Goal: Task Accomplishment & Management: Use online tool/utility

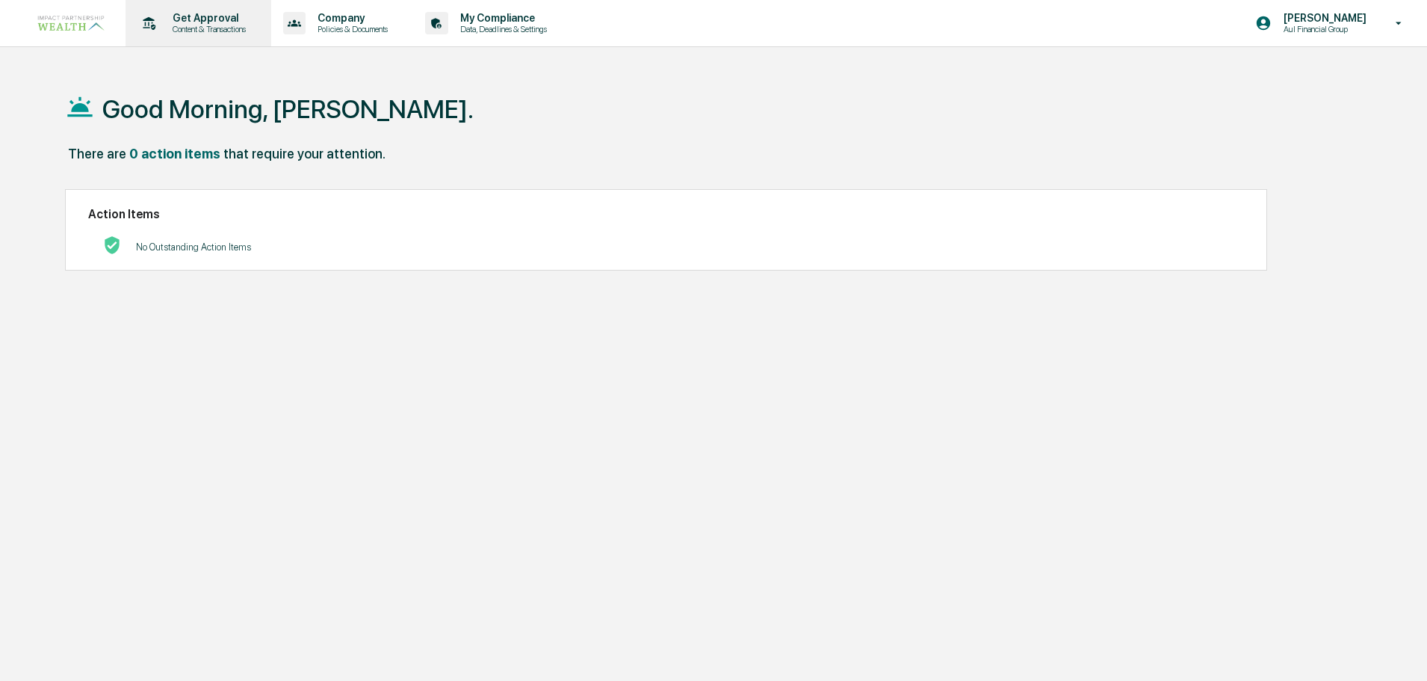
click at [224, 12] on p "Get Approval" at bounding box center [207, 18] width 93 height 12
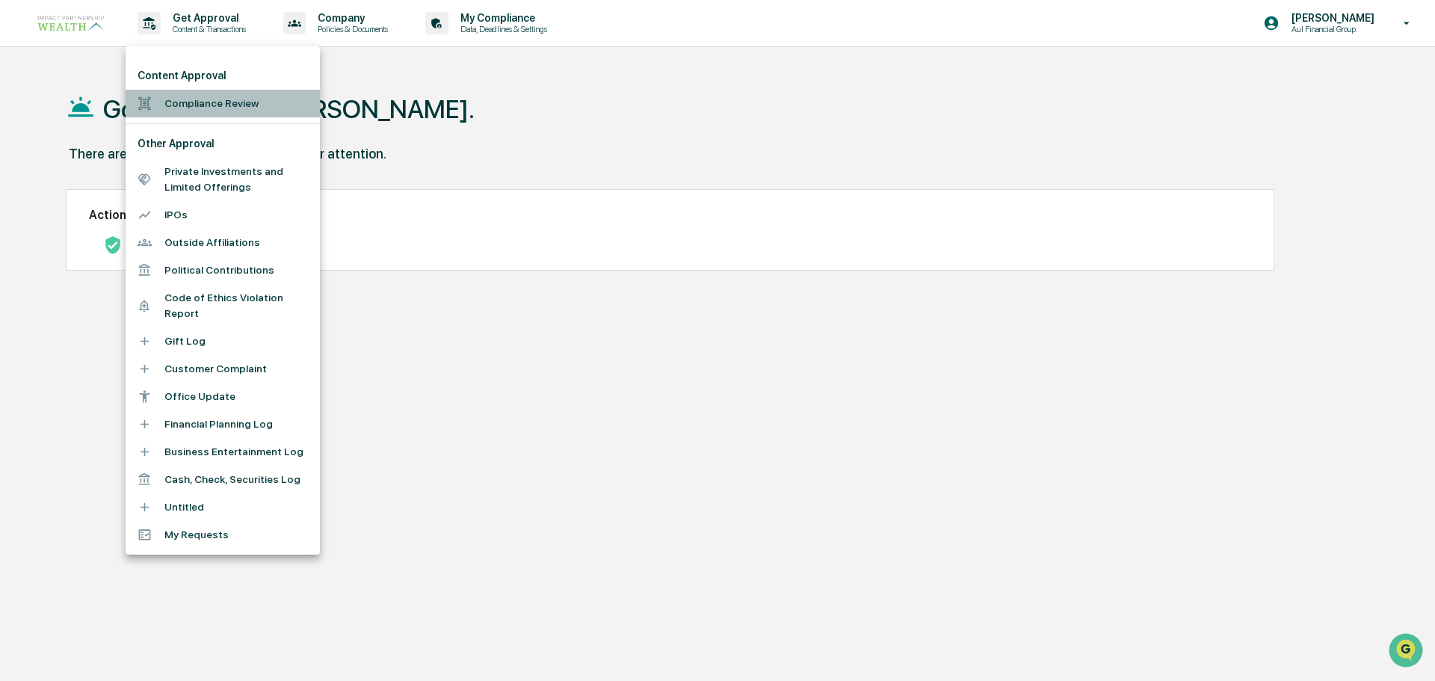
click at [222, 108] on li "Compliance Review" at bounding box center [223, 104] width 194 height 28
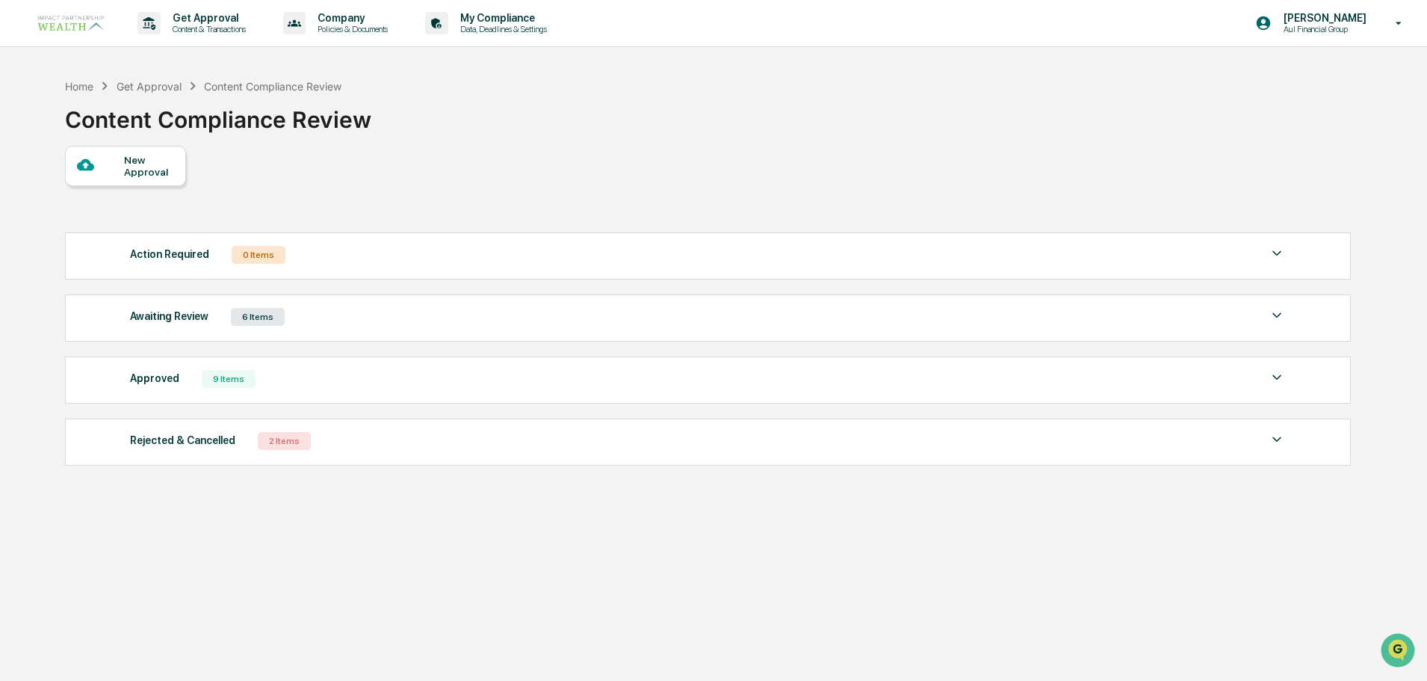
click at [268, 308] on div "6 Items" at bounding box center [258, 317] width 54 height 18
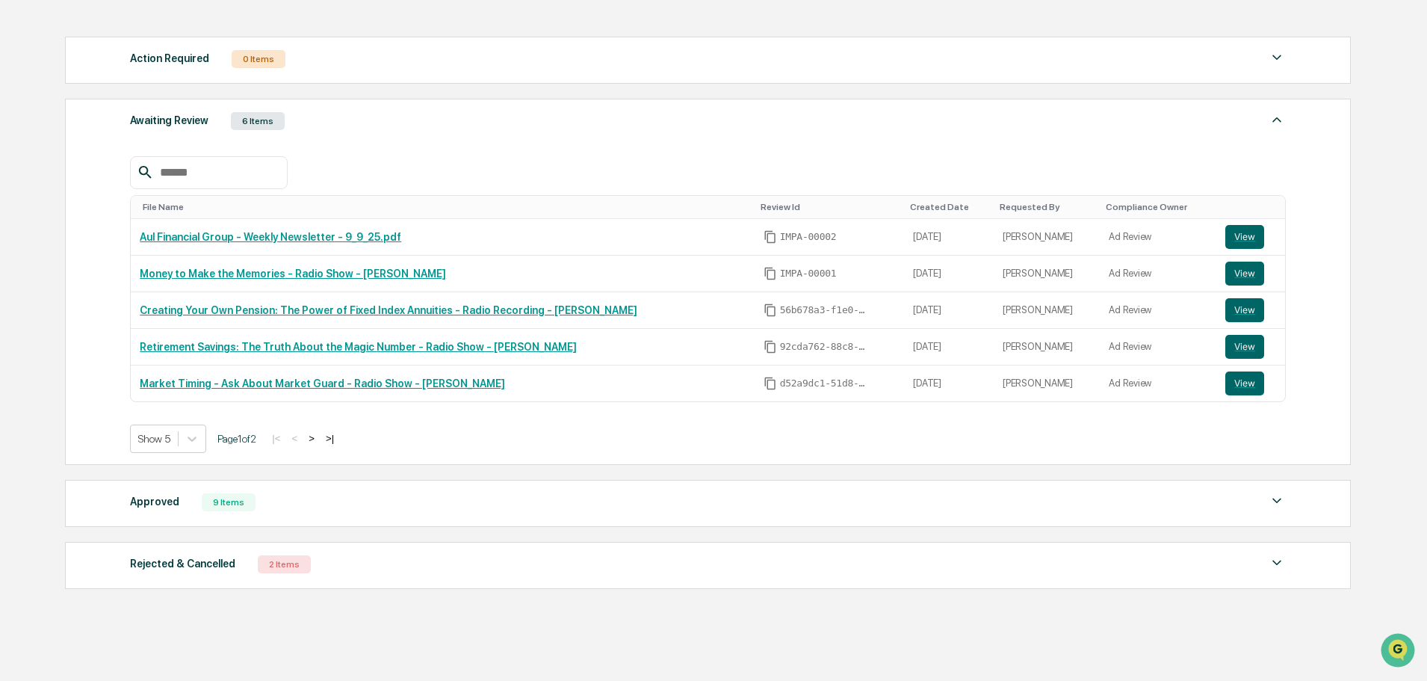
scroll to position [224, 0]
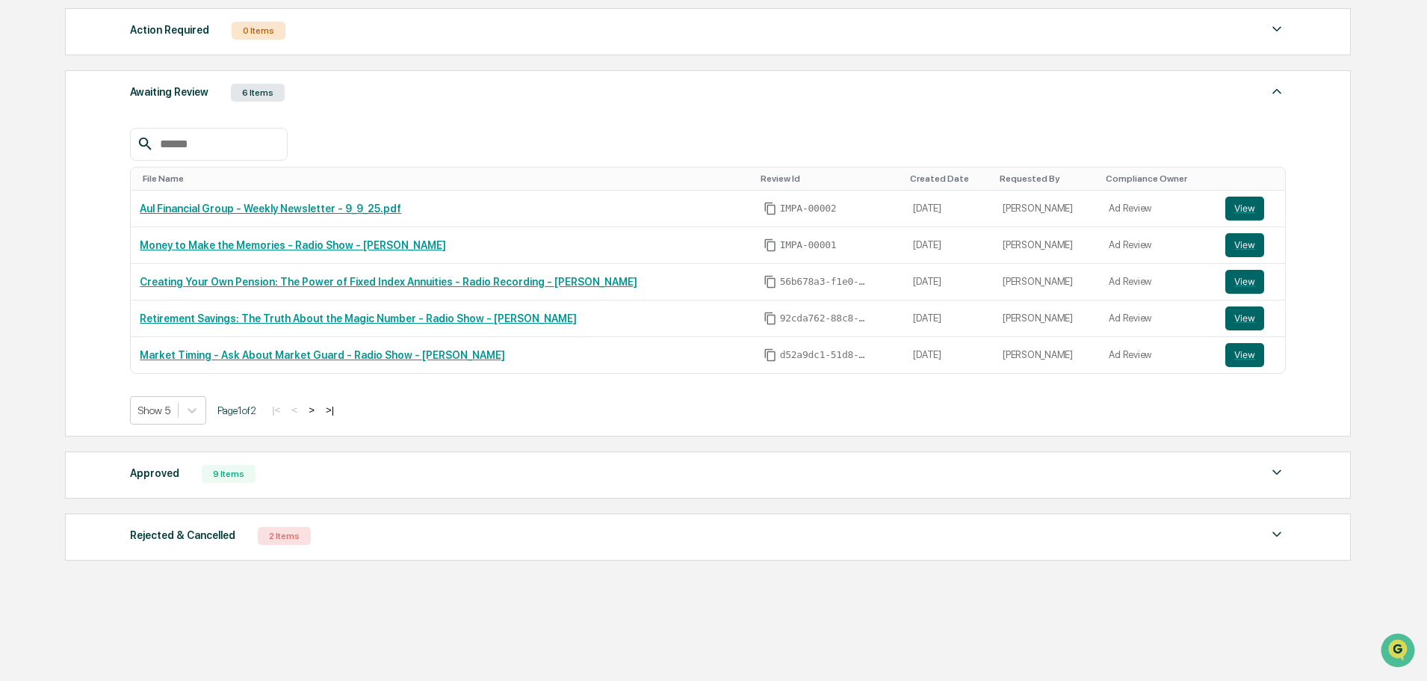
click at [335, 413] on button ">|" at bounding box center [329, 410] width 17 height 13
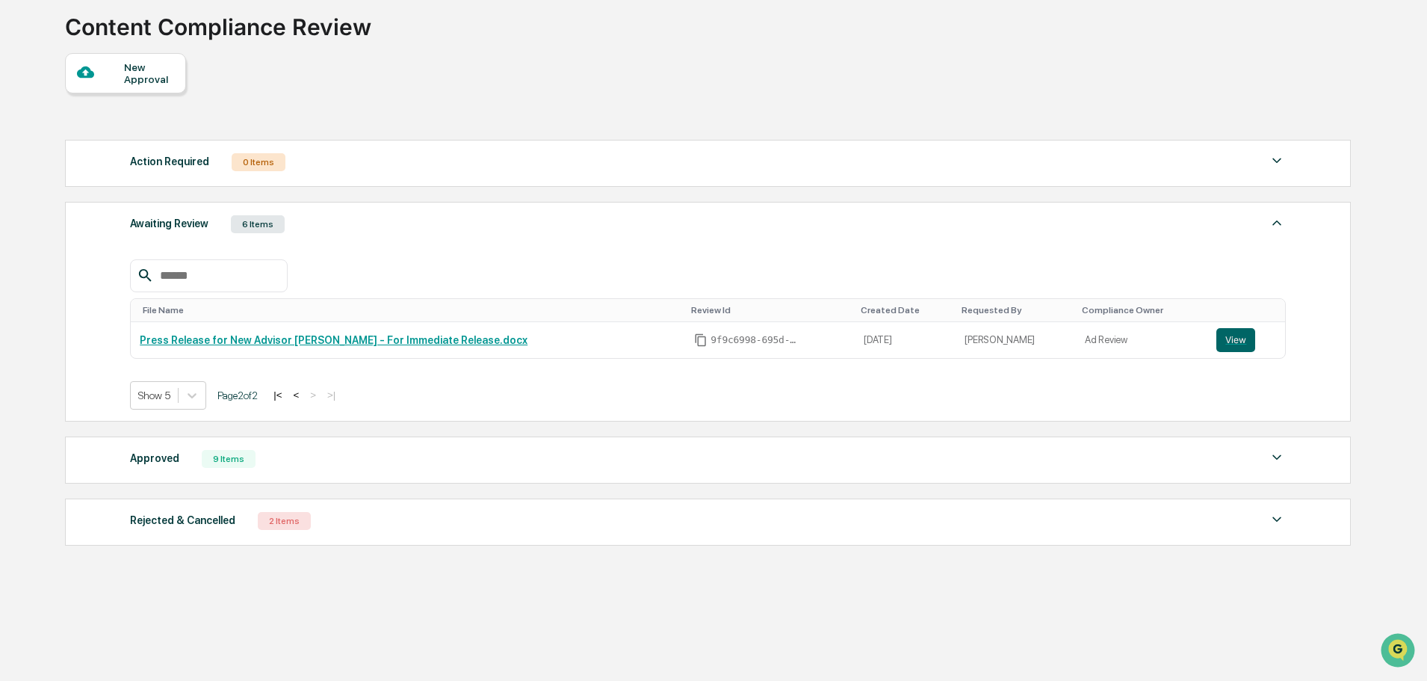
scroll to position [93, 0]
drag, startPoint x: 749, startPoint y: 337, endPoint x: 695, endPoint y: 336, distance: 53.8
click at [695, 336] on div "9f9c6998-695d-4253-9fda-b5ae0bd1ebcd" at bounding box center [770, 339] width 152 height 13
copy span "9f9c6998"
click at [286, 398] on button "|<" at bounding box center [277, 395] width 17 height 13
